Goal: Find specific page/section: Find specific page/section

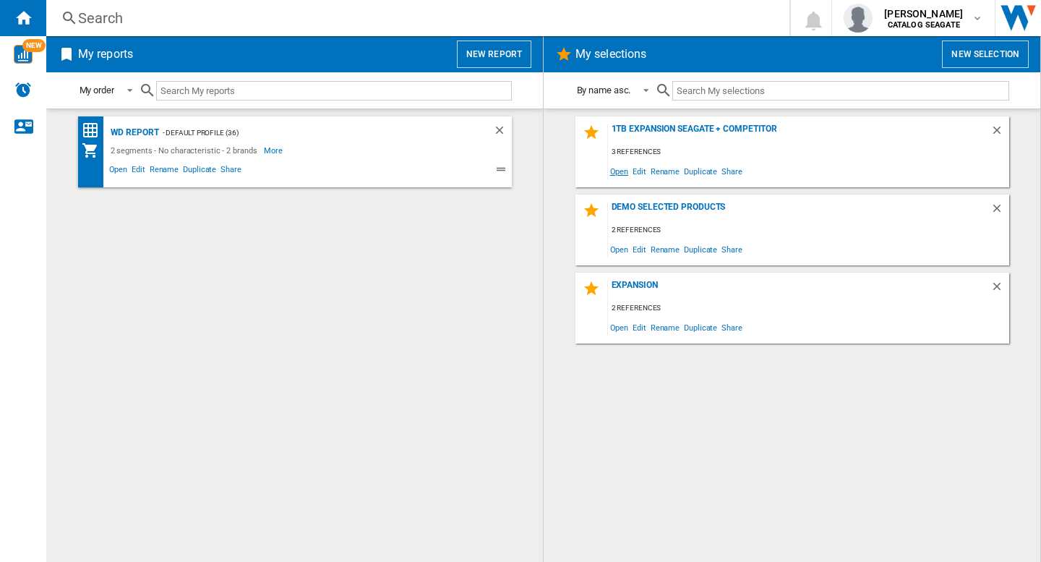
click at [619, 172] on span "Open" at bounding box center [619, 171] width 23 height 20
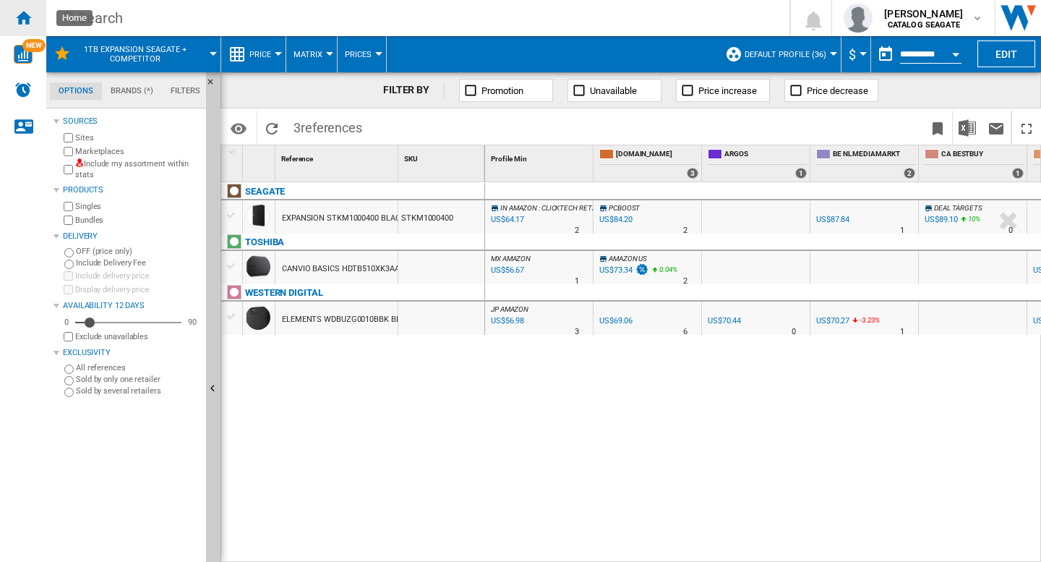
click at [27, 20] on ng-md-icon "Home" at bounding box center [22, 17] width 17 height 17
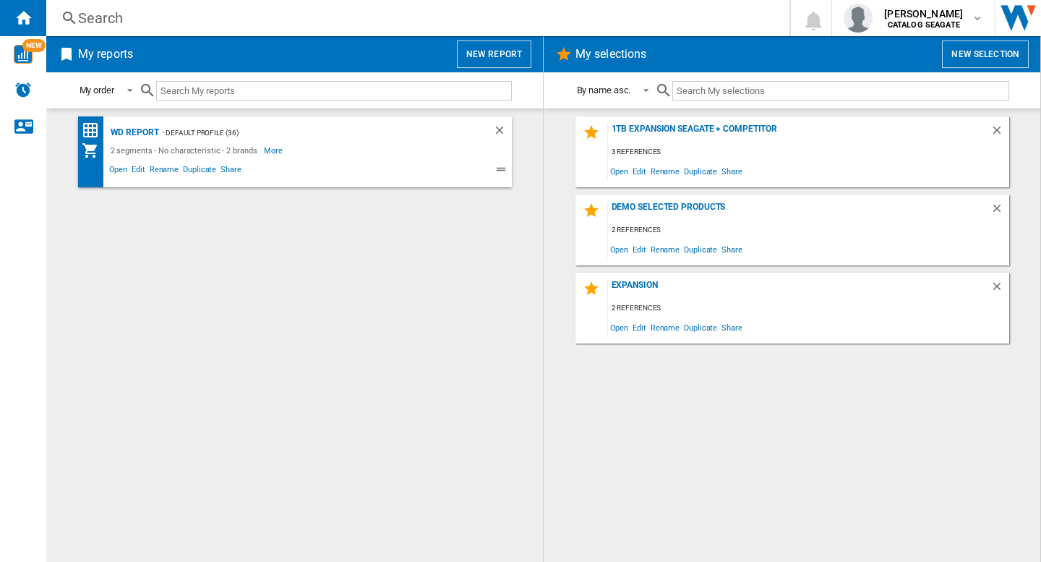
click at [752, 393] on div "1TB Expansion Seagate + Competitor 3 references Open Edit Rename Duplicate Shar…" at bounding box center [792, 335] width 468 height 438
click at [624, 169] on span "Open" at bounding box center [619, 171] width 23 height 20
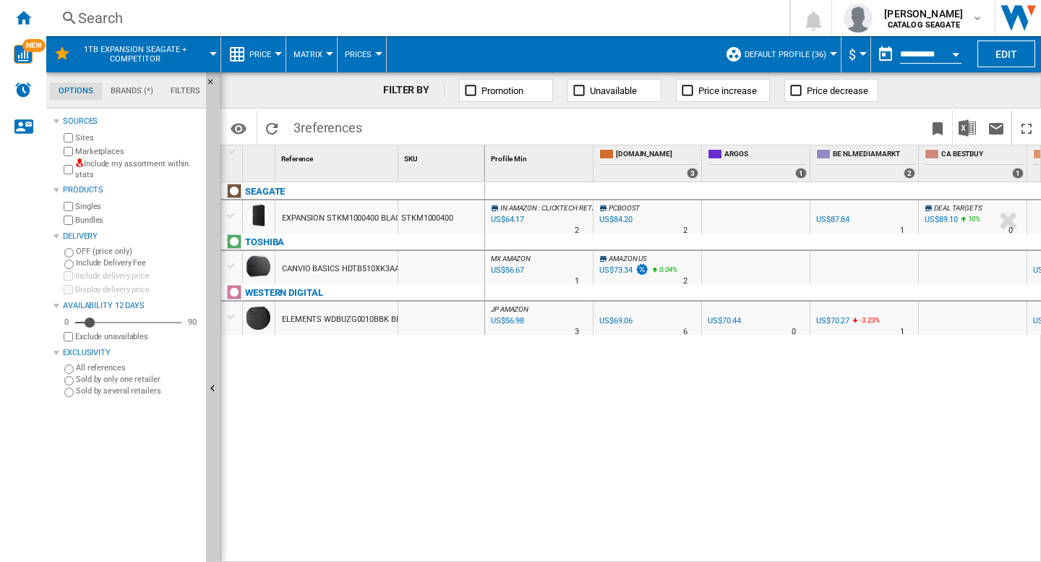
click at [416, 22] on div "Search" at bounding box center [415, 18] width 674 height 20
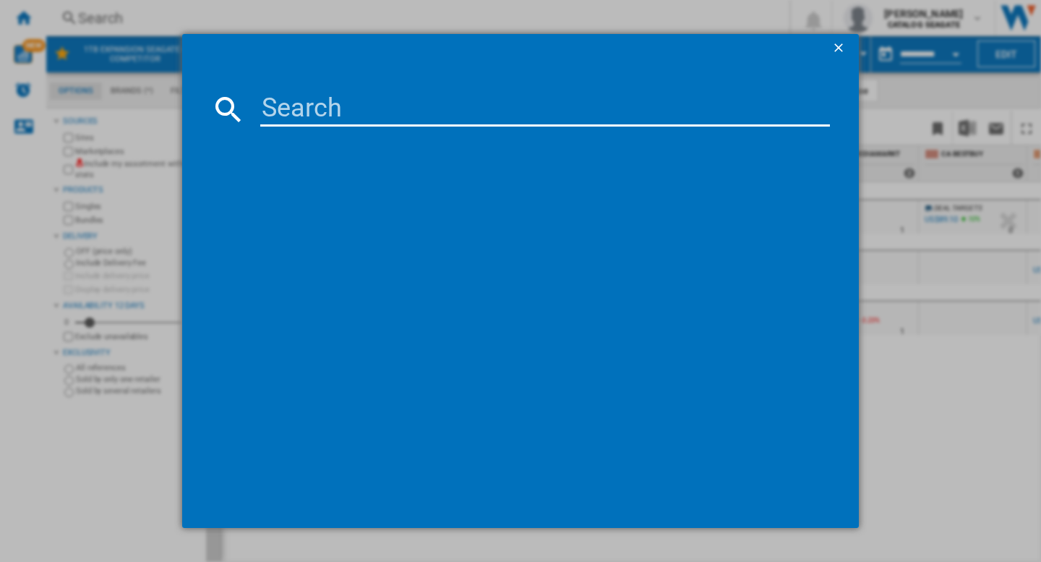
click at [336, 103] on input at bounding box center [545, 109] width 570 height 35
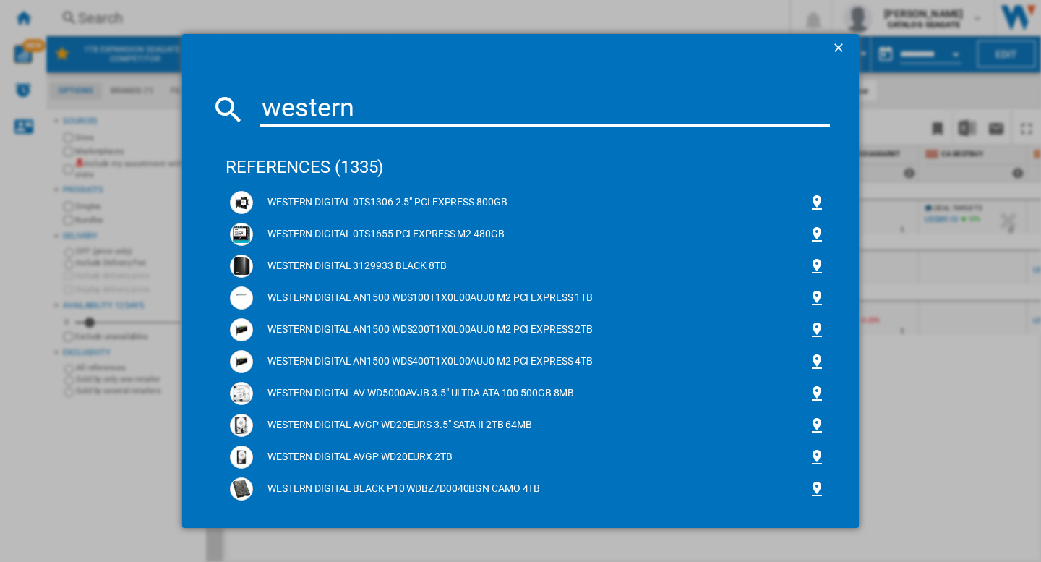
type input "western"
click at [831, 50] on ng-md-icon "getI18NText('BUTTONS.CLOSE_DIALOG')" at bounding box center [839, 48] width 17 height 17
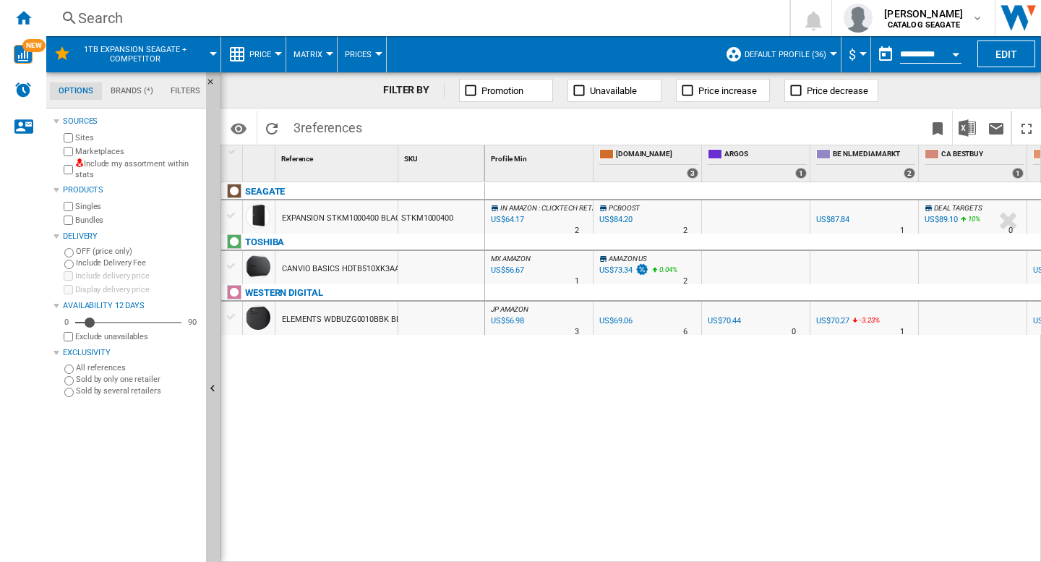
click at [559, 401] on div "IN [GEOGRAPHIC_DATA] : CLICKTECH RETAIL PRIVATE LTD -1.0 % US$64.17 % N/A 2 IN …" at bounding box center [763, 372] width 557 height 380
click at [38, 14] on div "Home" at bounding box center [23, 18] width 46 height 36
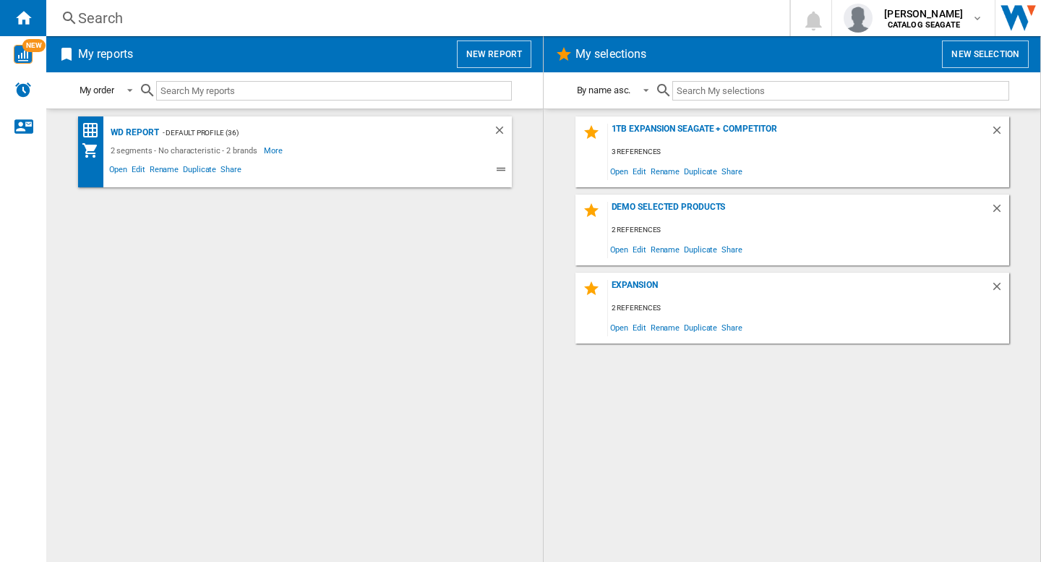
click at [400, 23] on div "Search" at bounding box center [415, 18] width 674 height 20
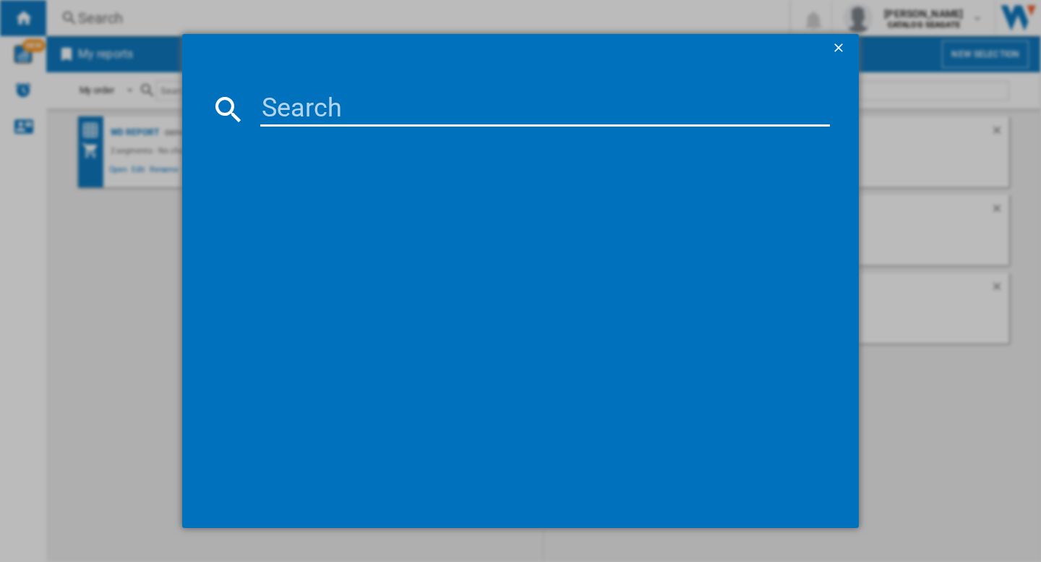
click at [348, 115] on input at bounding box center [545, 109] width 570 height 35
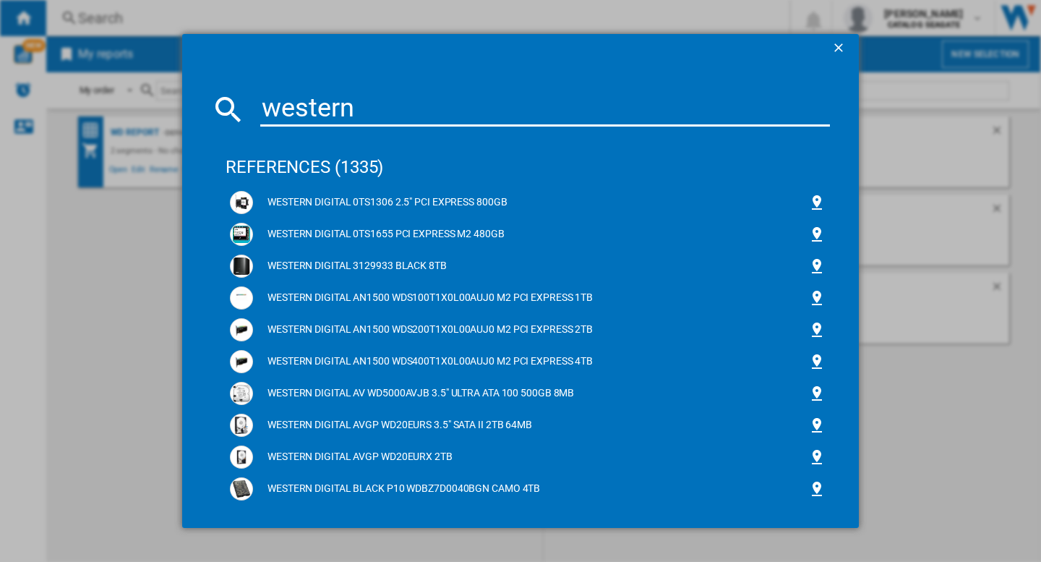
type input "western"
click at [831, 47] on ng-md-icon "getI18NText('BUTTONS.CLOSE_DIALOG')" at bounding box center [839, 48] width 17 height 17
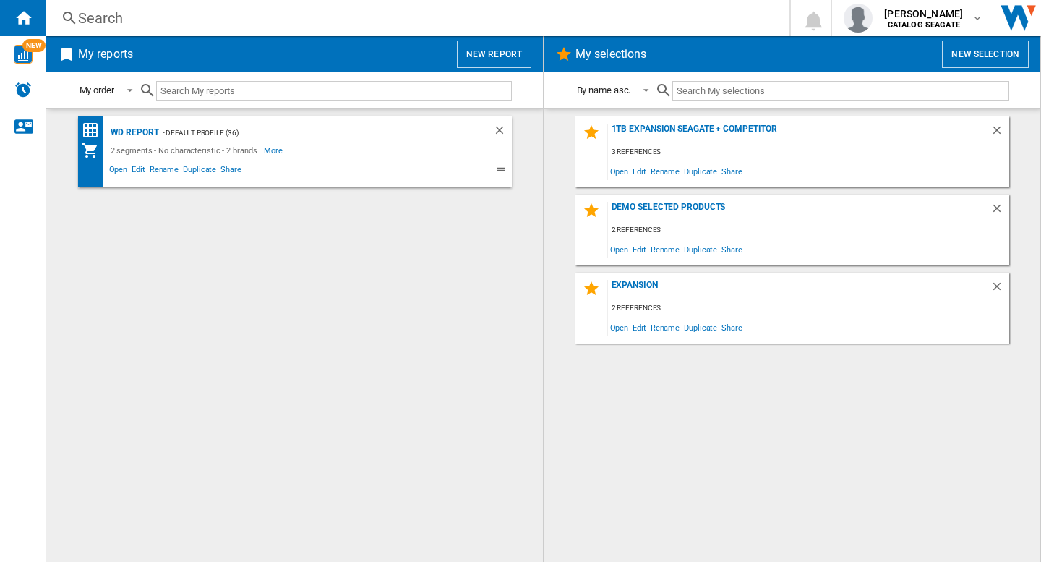
click at [487, 356] on div "WD report - Default profile (36) 2 segments - No characteristic - 2 brands More…" at bounding box center [295, 335] width 468 height 438
click at [963, 25] on span "CATALOG SEAGATE" at bounding box center [923, 25] width 79 height 9
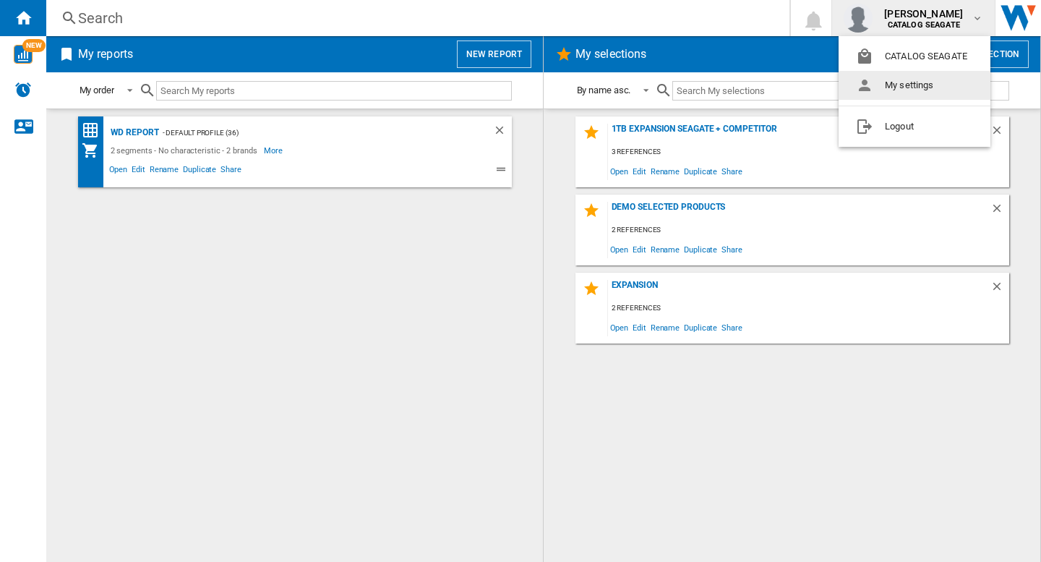
click at [310, 297] on md-backdrop at bounding box center [520, 281] width 1041 height 562
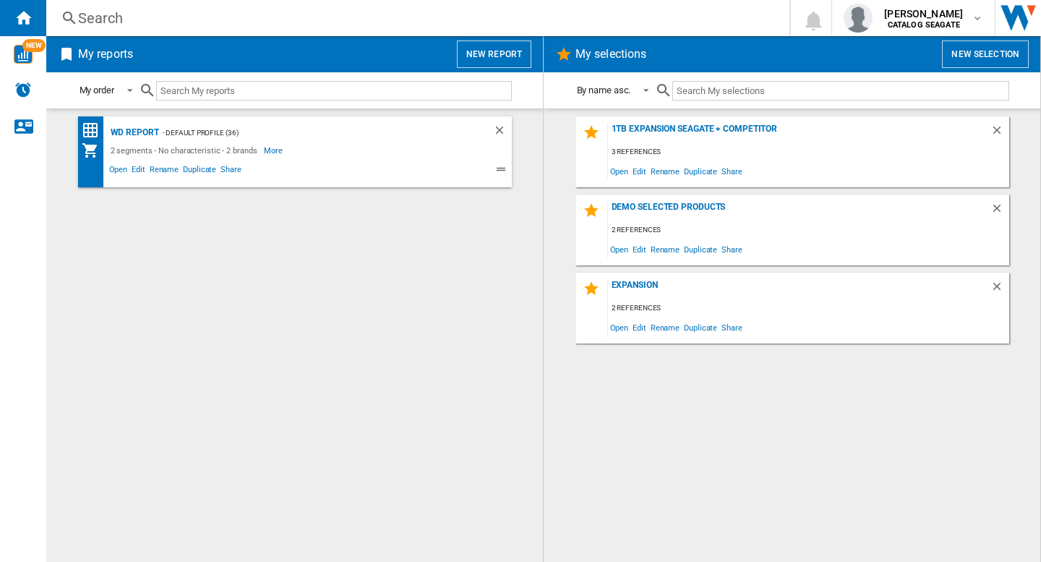
click at [257, 27] on div "Search" at bounding box center [415, 18] width 674 height 20
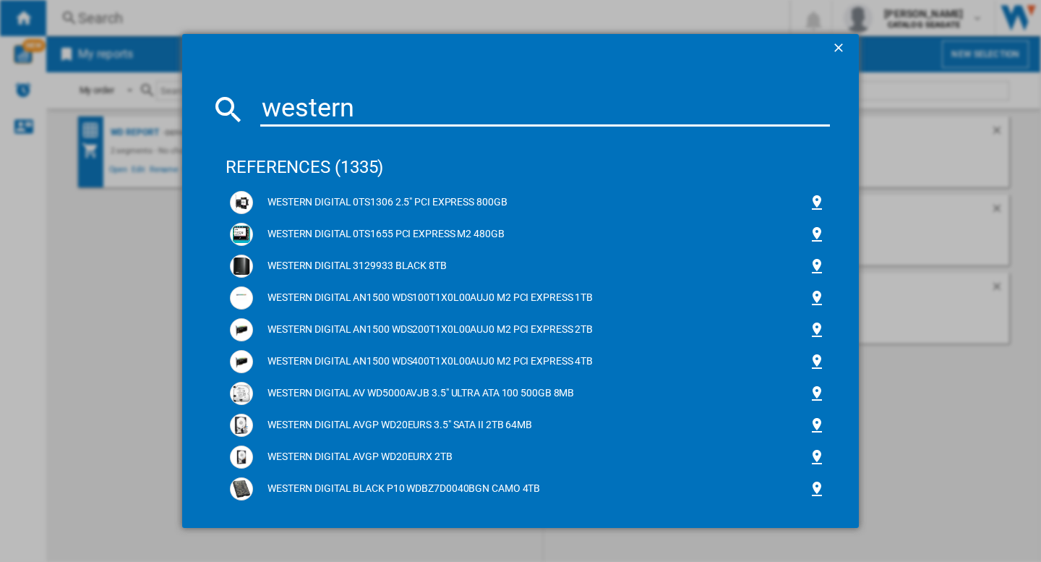
type input "western"
